Goal: Use online tool/utility: Utilize a website feature to perform a specific function

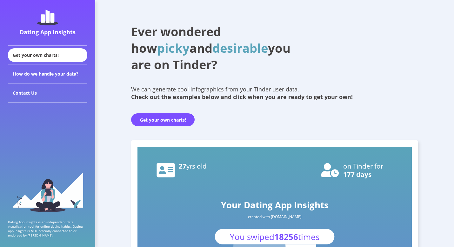
scroll to position [7, 0]
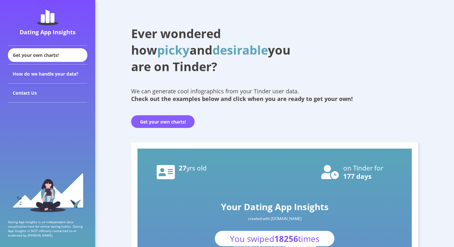
click at [166, 122] on button "Get your own charts!" at bounding box center [163, 121] width 64 height 13
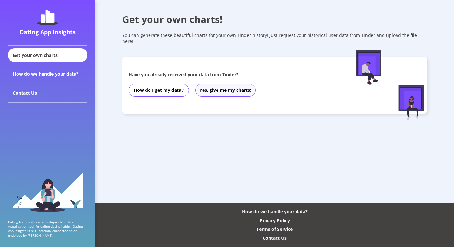
click at [217, 86] on button "Yes, give me my charts!" at bounding box center [225, 90] width 60 height 13
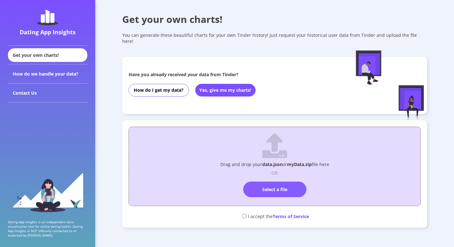
click at [280, 185] on label "Select a file" at bounding box center [274, 190] width 63 height 16
click at [275, 179] on input "Select a file" at bounding box center [275, 179] width 0 height 0
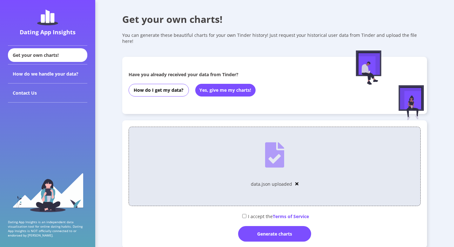
click at [242, 214] on input "checkbox" at bounding box center [244, 216] width 4 height 4
checkbox input "true"
click at [264, 232] on div "Generate charts" at bounding box center [274, 234] width 73 height 16
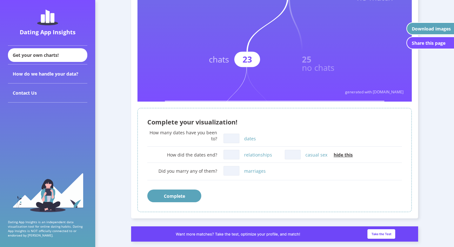
scroll to position [280, 0]
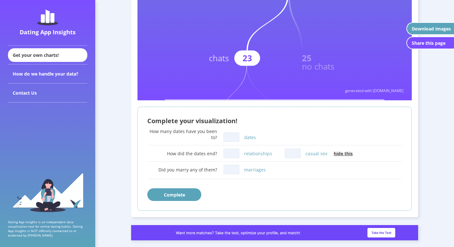
click at [233, 139] on input "dates" at bounding box center [232, 137] width 16 height 10
type input "0"
click at [233, 157] on input "relationships" at bounding box center [232, 154] width 16 height 10
type input "0"
click at [290, 156] on input "casual sex" at bounding box center [293, 154] width 16 height 10
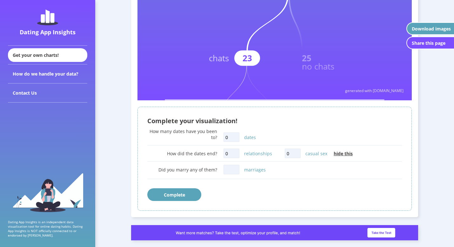
type input "0"
click at [233, 171] on input "marriages" at bounding box center [232, 170] width 16 height 10
type input "0"
click at [177, 195] on button "Complete" at bounding box center [174, 194] width 54 height 13
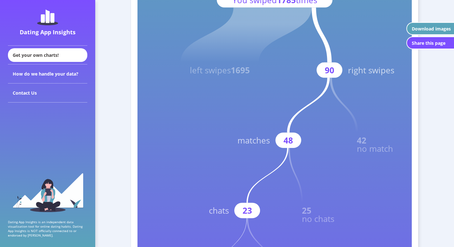
scroll to position [0, 0]
